Goal: Navigation & Orientation: Find specific page/section

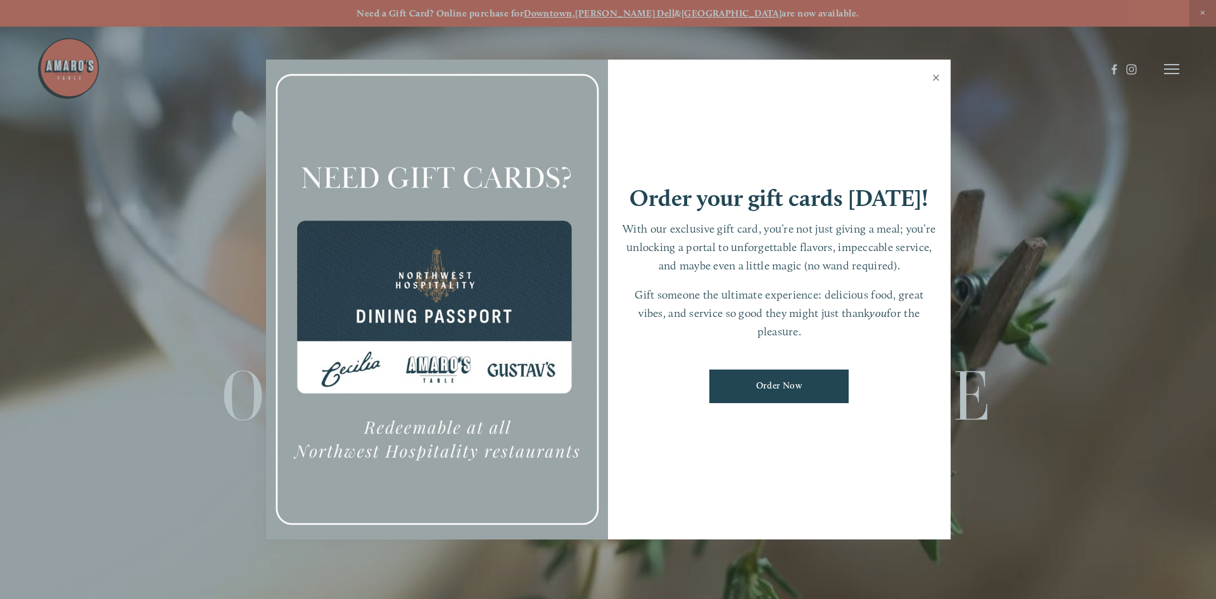
click at [936, 75] on link "Close" at bounding box center [936, 78] width 25 height 35
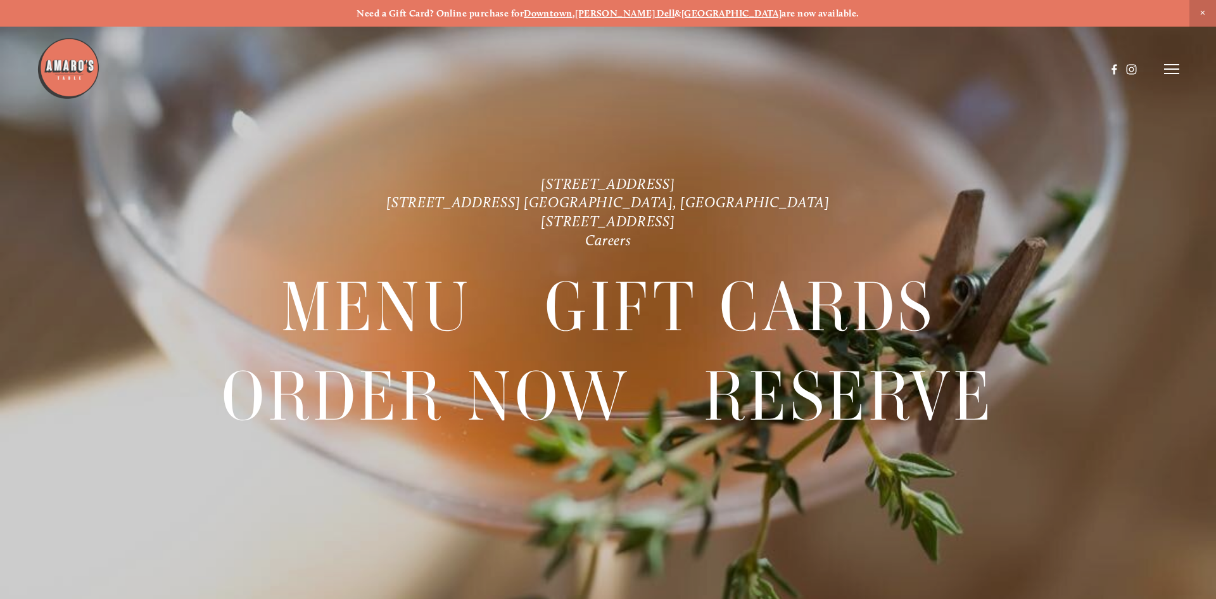
click at [711, 15] on strong "[GEOGRAPHIC_DATA]" at bounding box center [732, 13] width 101 height 11
click at [1204, 10] on span "Close Announcement" at bounding box center [1203, 13] width 27 height 27
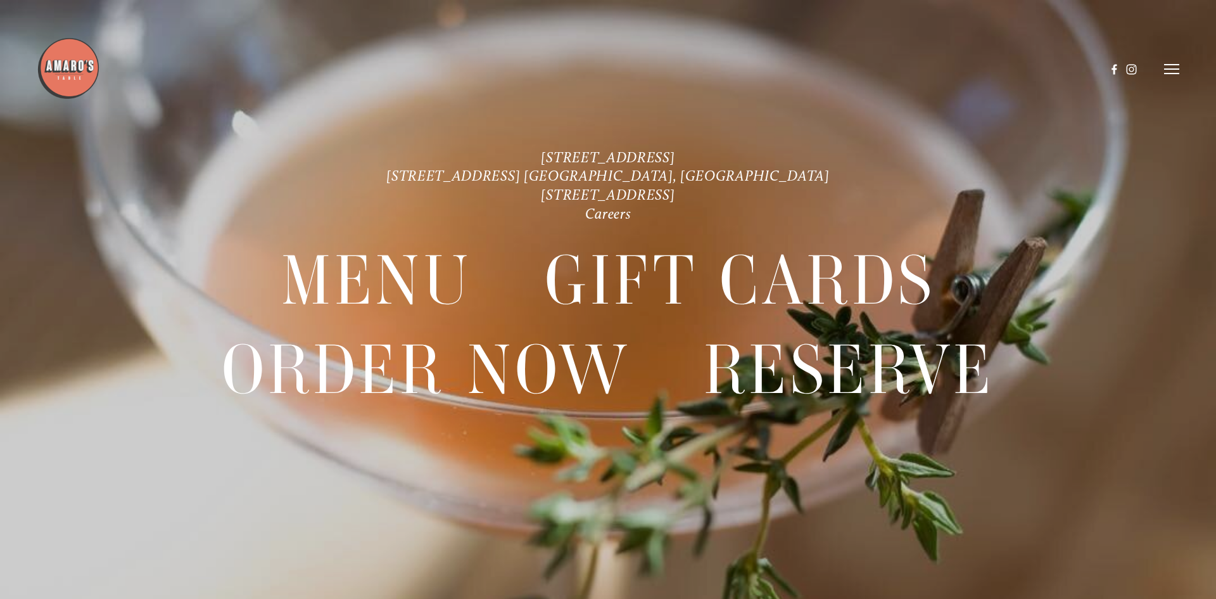
click at [1179, 69] on line at bounding box center [1171, 69] width 15 height 0
click at [905, 67] on span "Menu" at bounding box center [904, 69] width 26 height 12
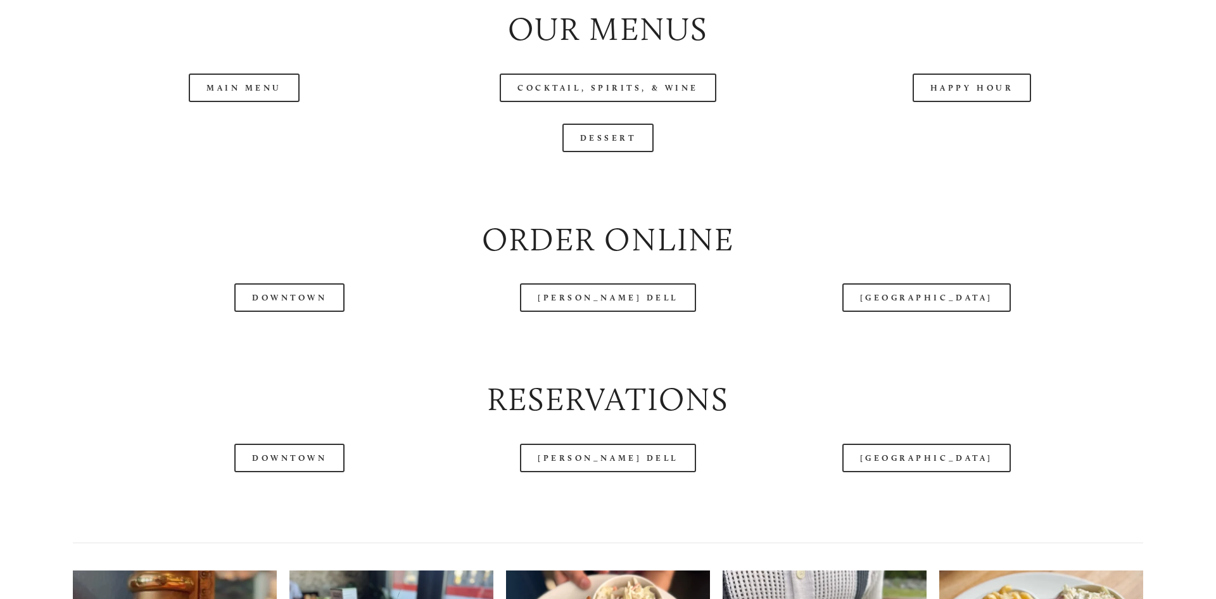
scroll to position [1483, 0]
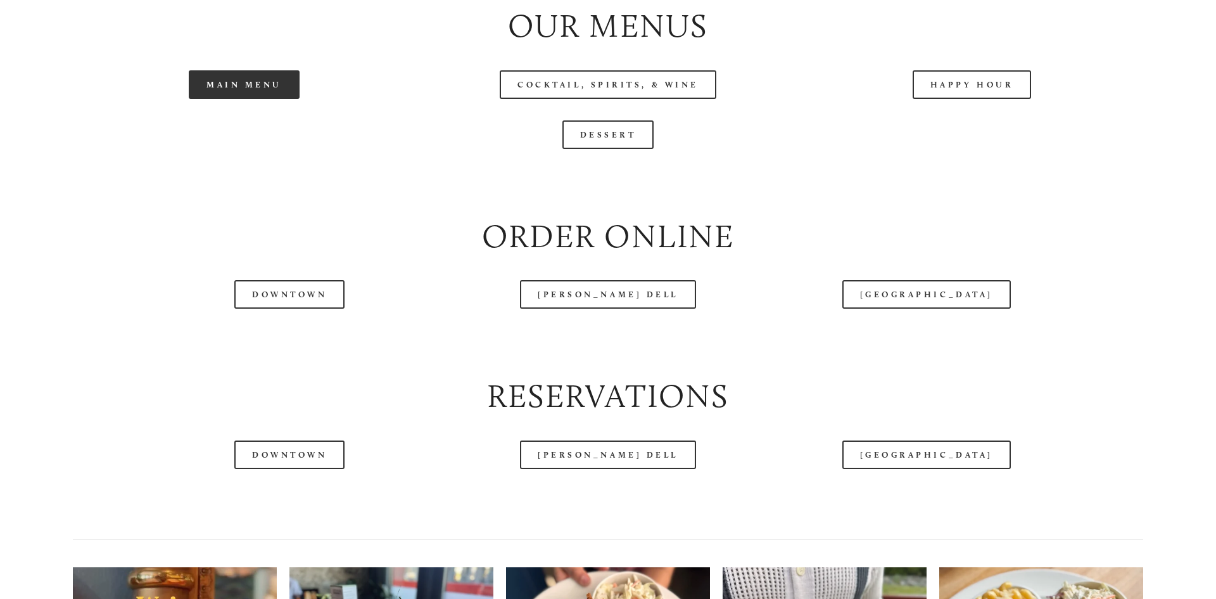
click at [258, 99] on link "Main Menu" at bounding box center [244, 84] width 111 height 29
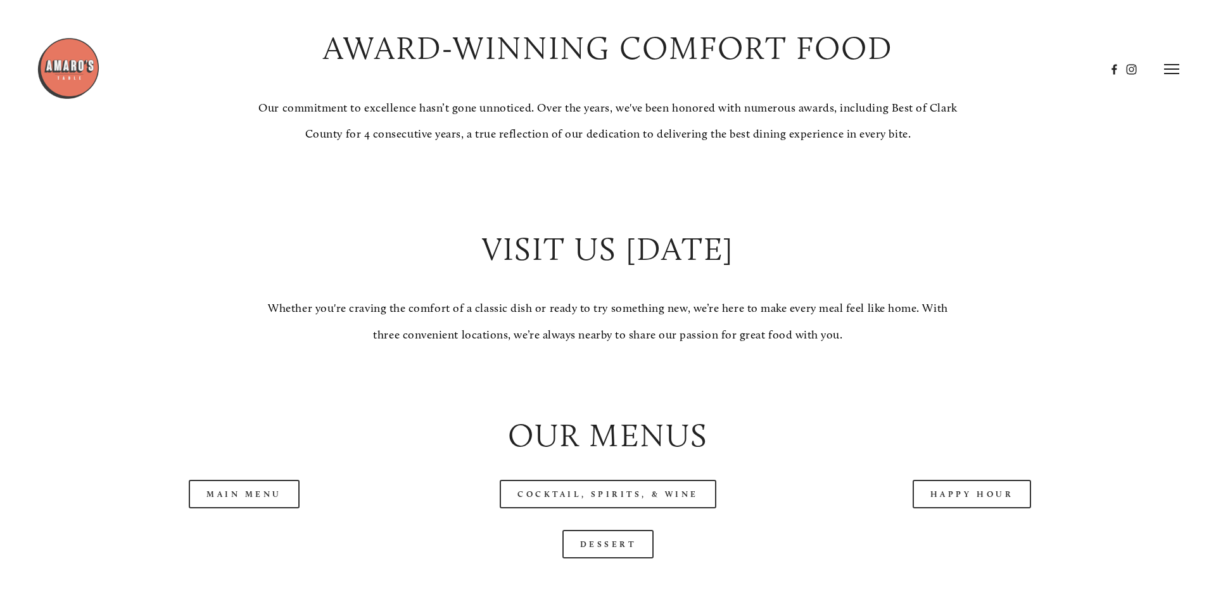
scroll to position [1074, 0]
